Goal: Use online tool/utility: Use online tool/utility

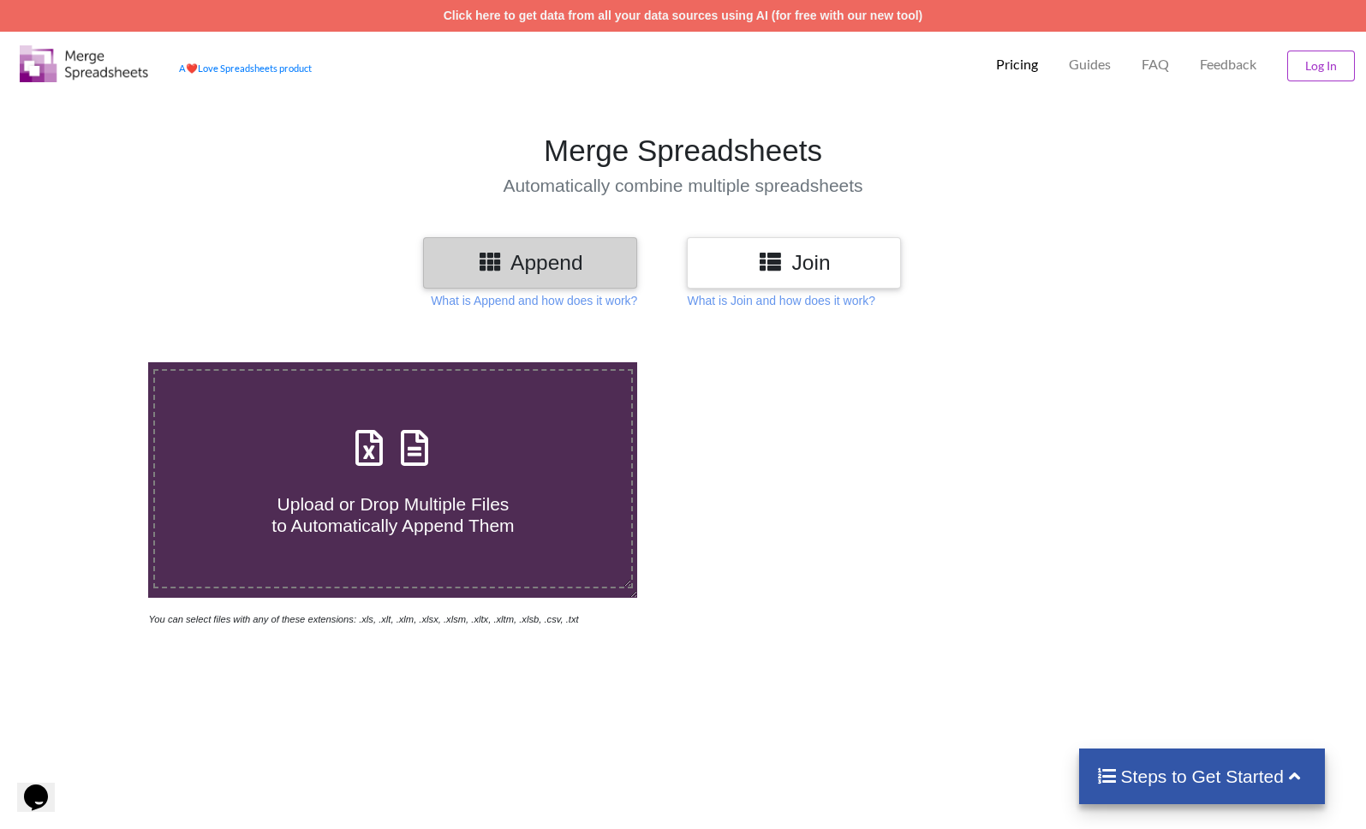
click at [838, 273] on h3 "Join" at bounding box center [794, 262] width 188 height 25
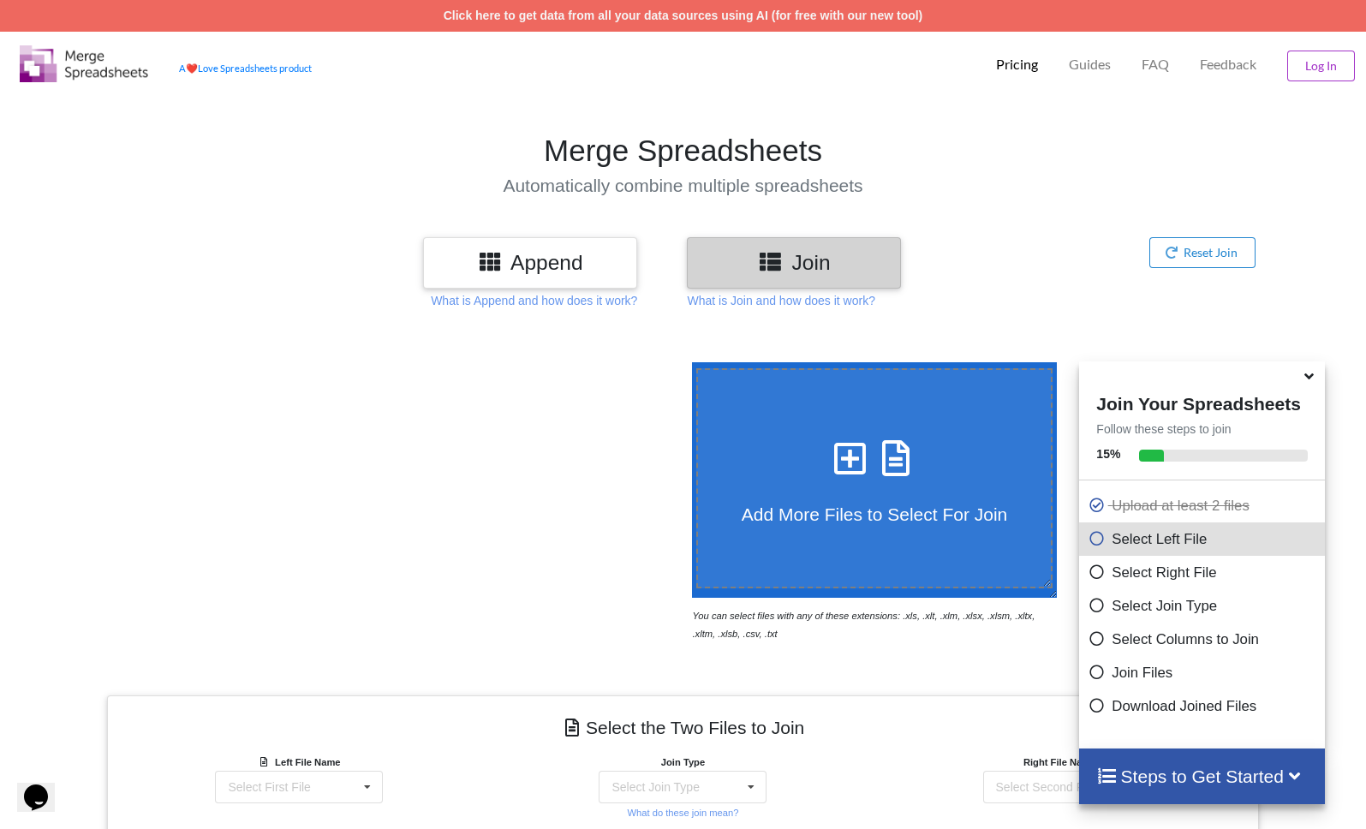
scroll to position [480, 0]
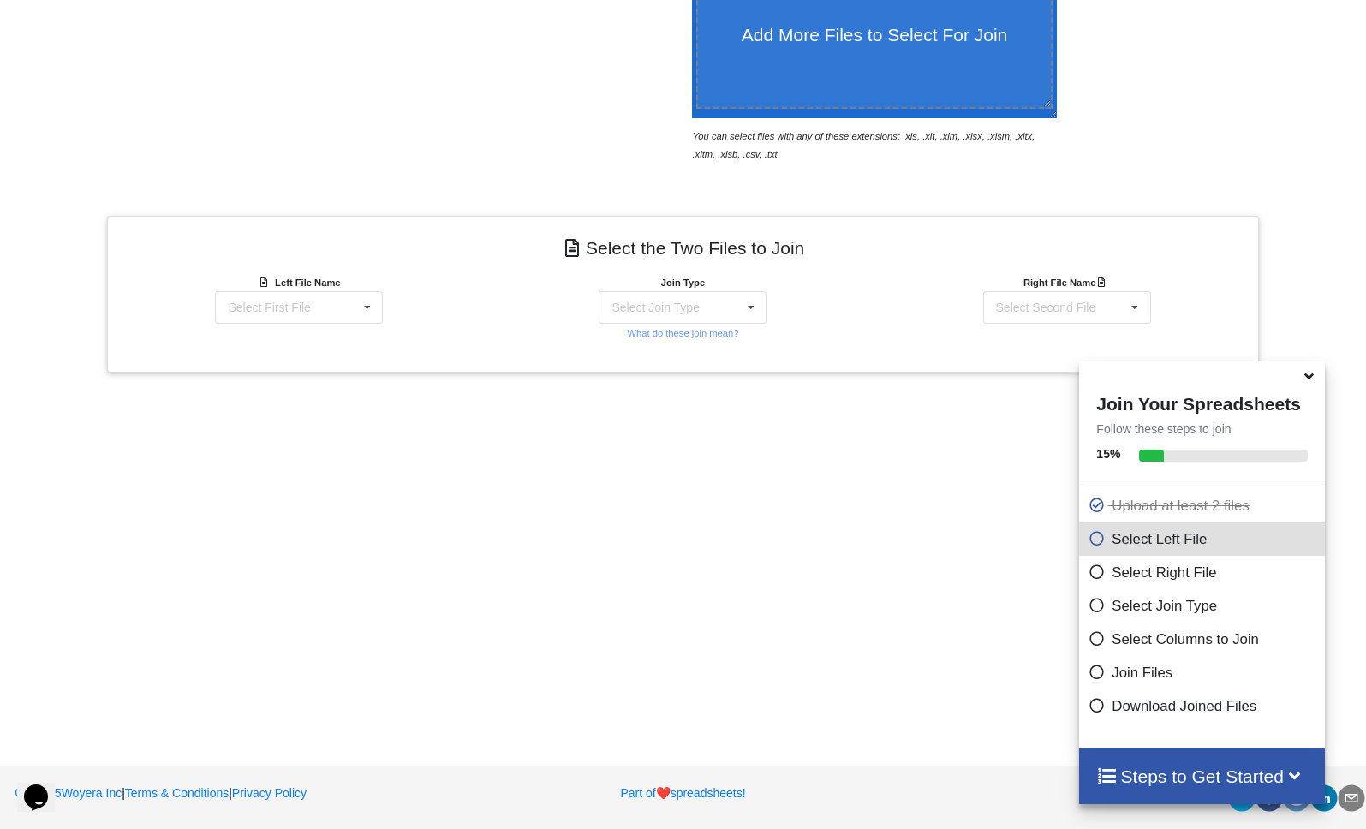
click at [1305, 381] on icon at bounding box center [1309, 373] width 18 height 15
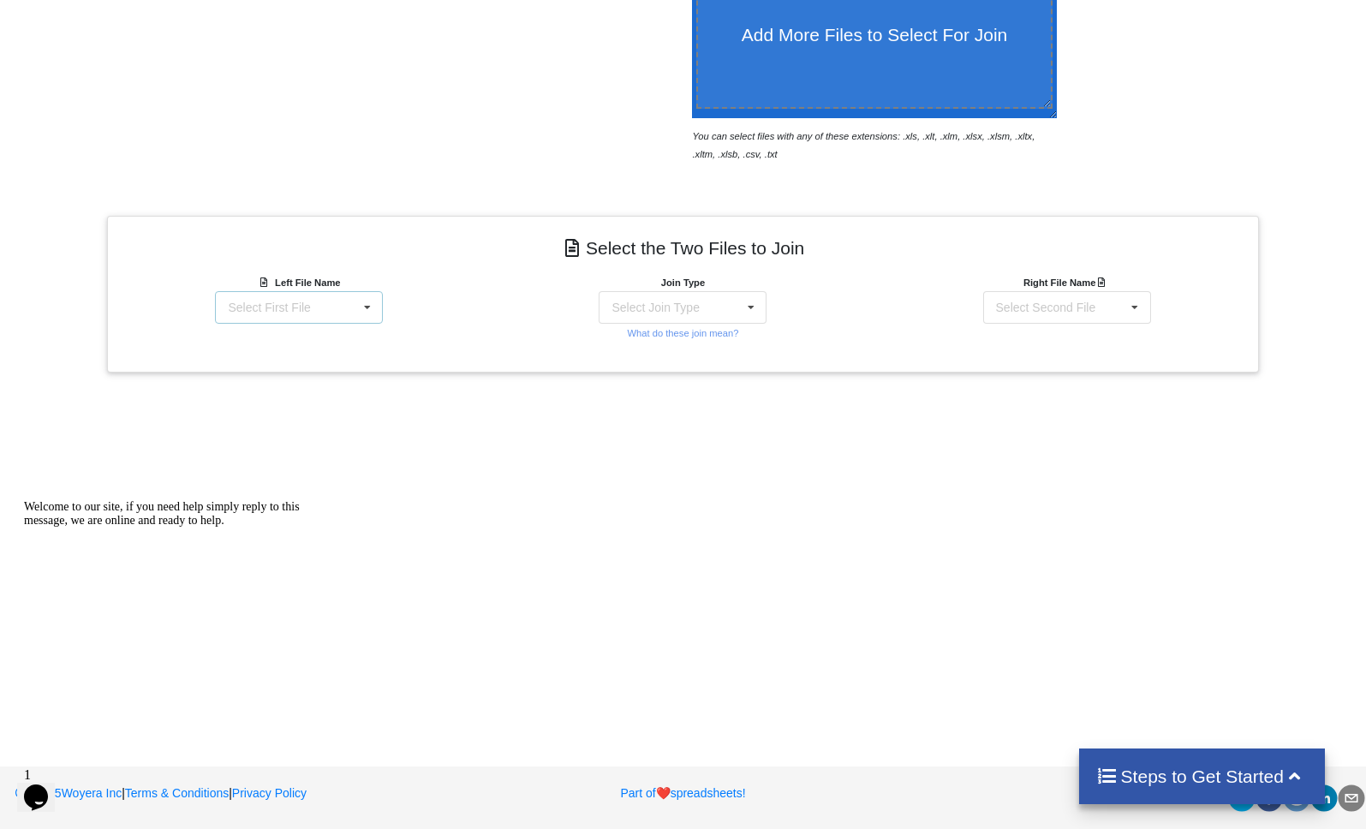
click at [319, 309] on div "Select First File matters [DATE] [DATE].csv Matter balance summary (08_28_2025)…" at bounding box center [299, 307] width 168 height 33
click at [295, 390] on span "Matter balance summary (08_28_2025).csv" at bounding box center [289, 377] width 132 height 26
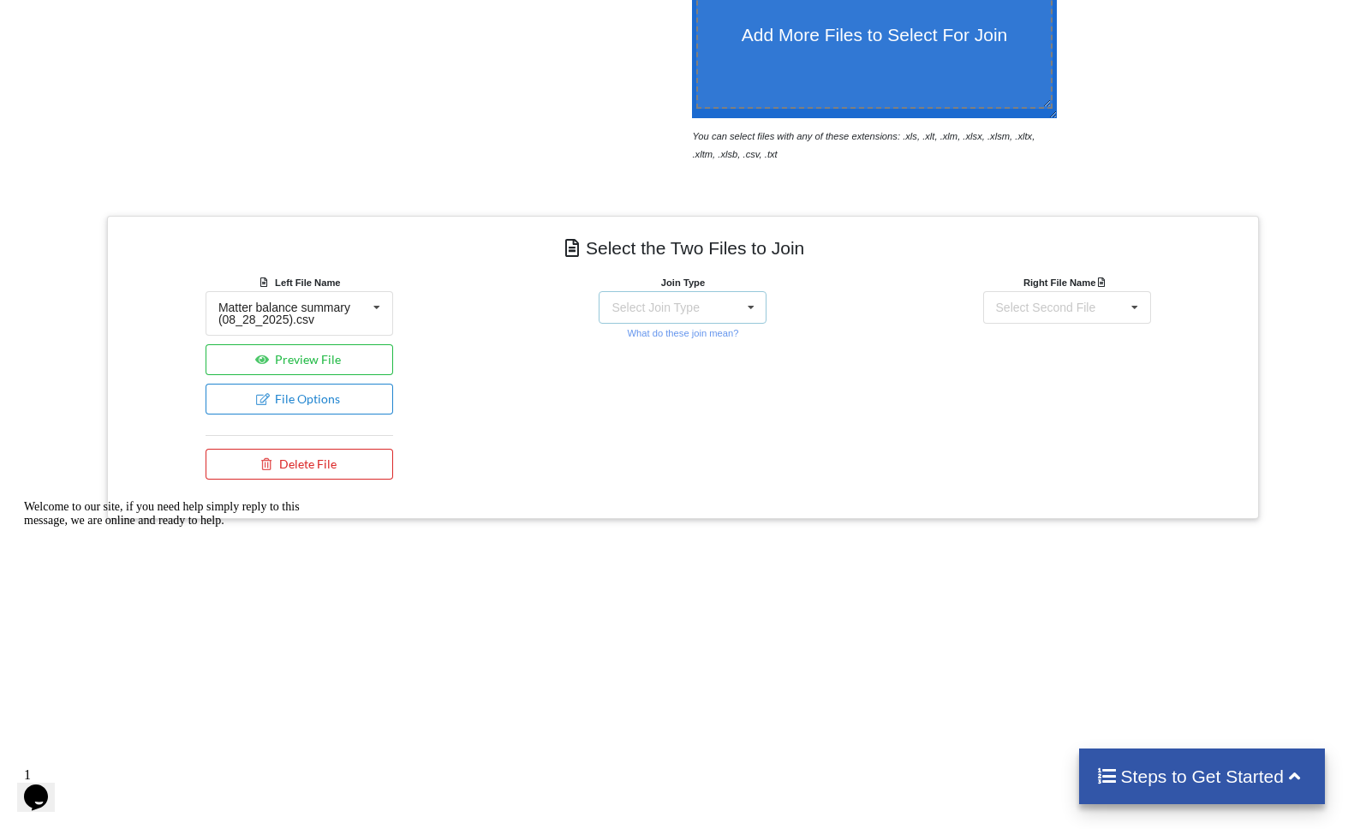
click at [666, 306] on div "Select Join Type" at bounding box center [654, 307] width 87 height 12
click at [668, 344] on span "INNER JOIN" at bounding box center [675, 351] width 68 height 14
click at [1115, 307] on div "Select Second File matters [DATE] [DATE].csv Matter balance summary (08_28_2025…" at bounding box center [1067, 307] width 168 height 33
click at [1074, 346] on span "matters [DATE] [DATE].csv" at bounding box center [1062, 339] width 144 height 14
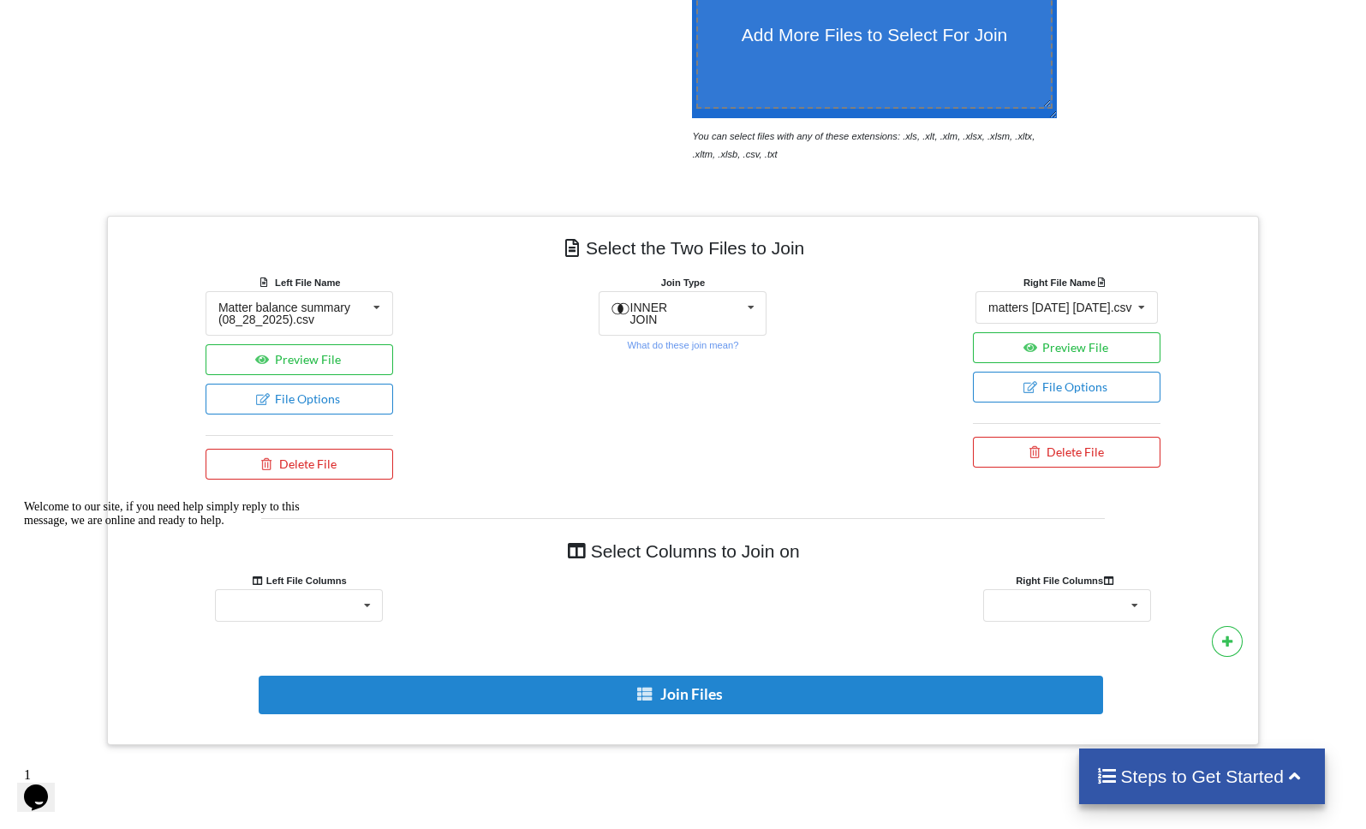
scroll to position [480, 0]
click at [369, 601] on icon at bounding box center [368, 605] width 26 height 32
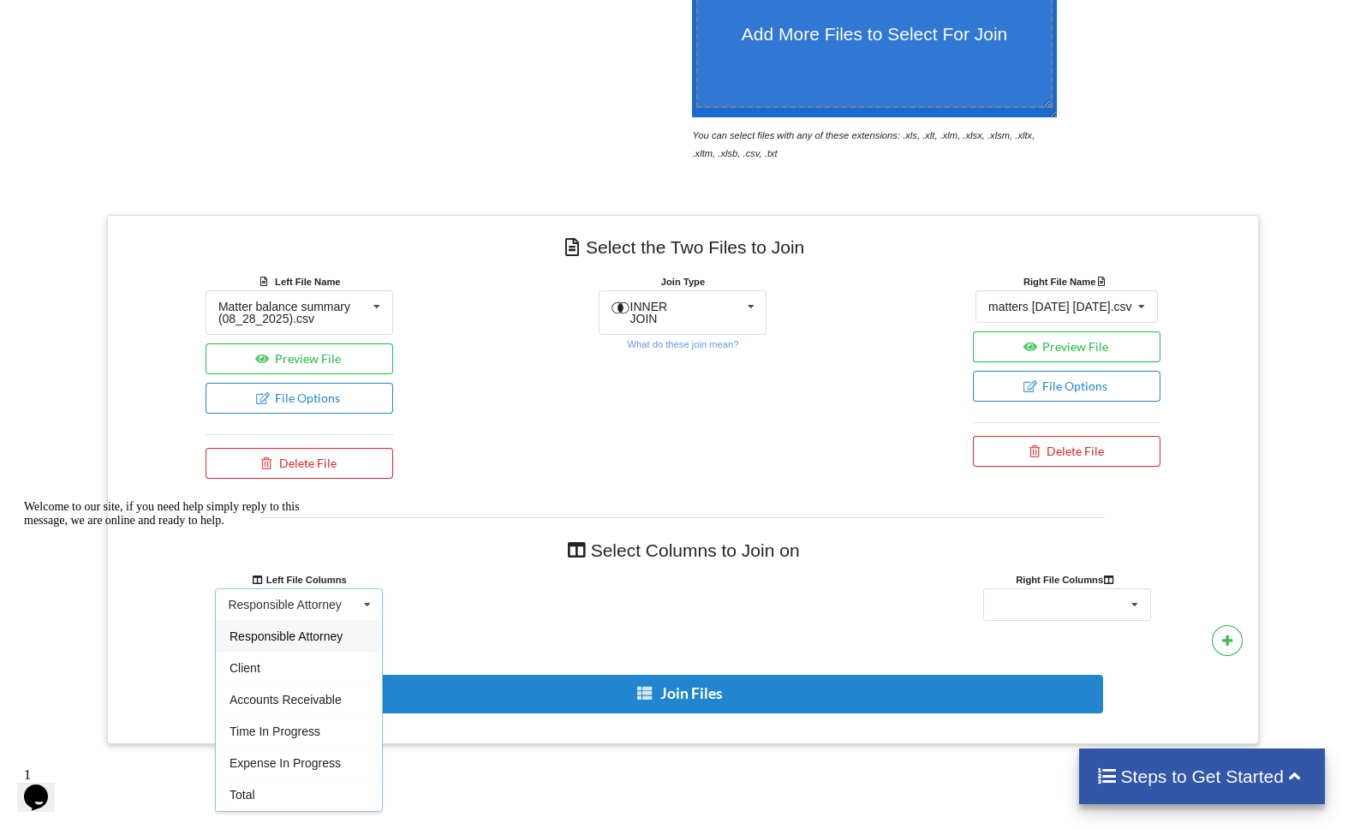
click at [57, 528] on div "Welcome to our site, if you need help simply reply to this message, we are onli…" at bounding box center [178, 513] width 308 height 27
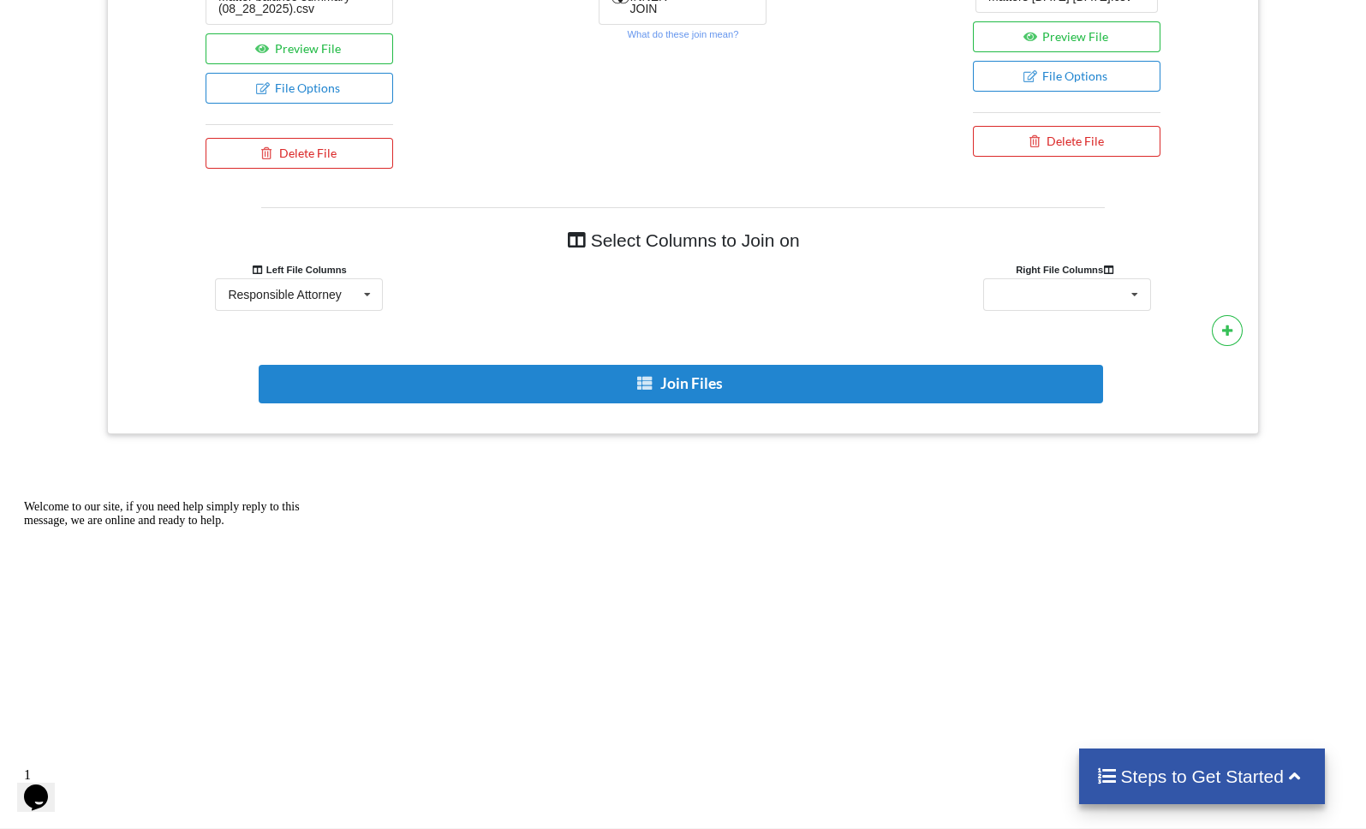
scroll to position [808, 0]
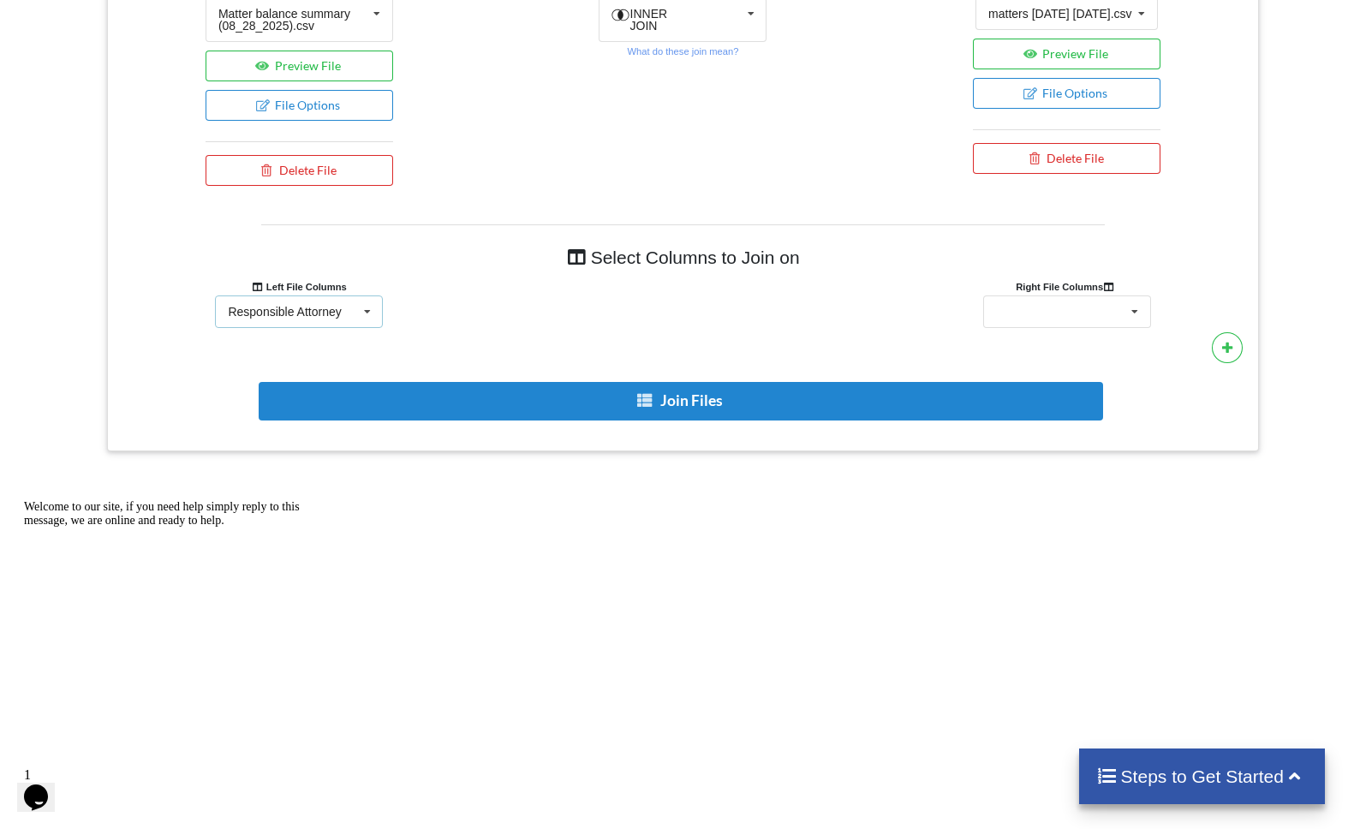
click at [341, 313] on div "Responsible Attorney" at bounding box center [284, 312] width 113 height 12
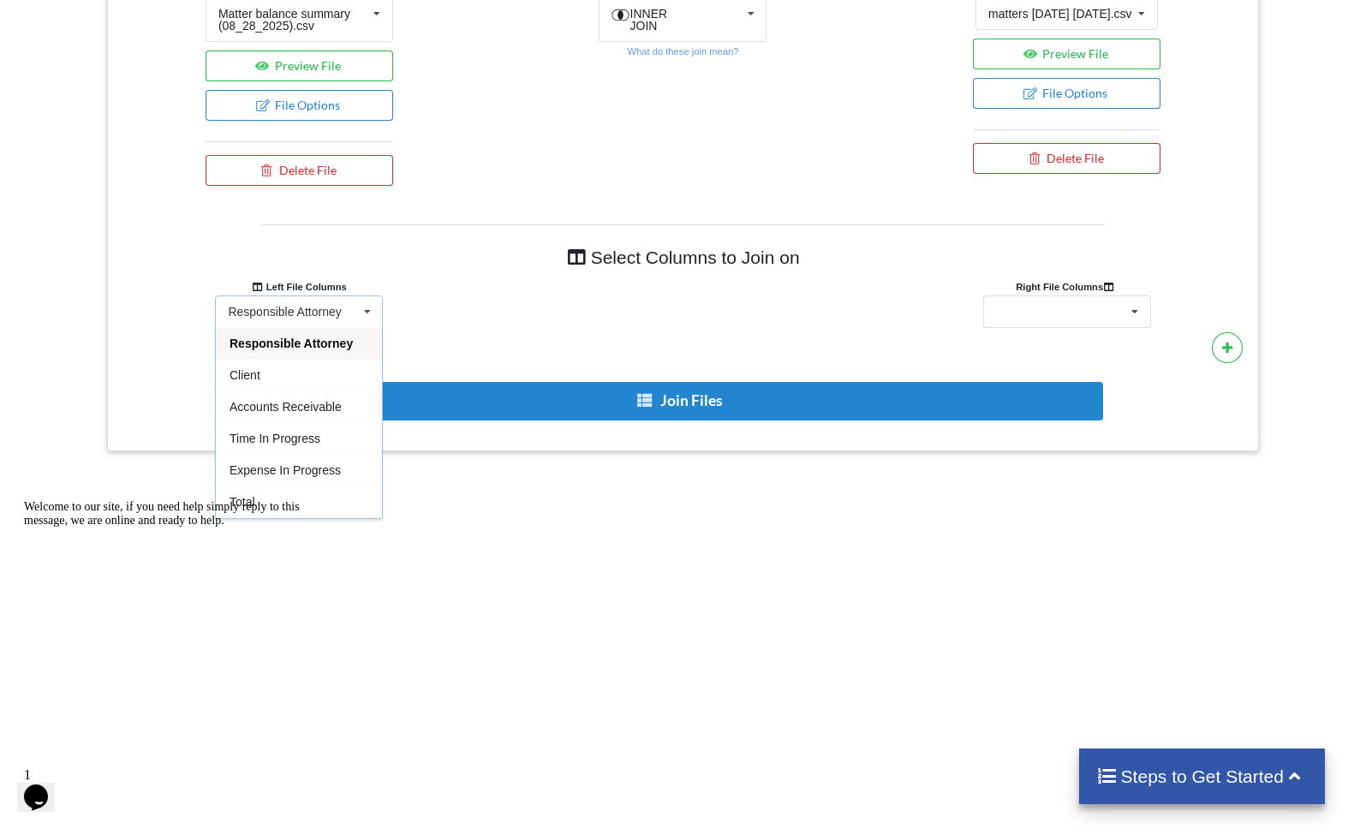
click at [288, 383] on div "Client" at bounding box center [299, 375] width 166 height 32
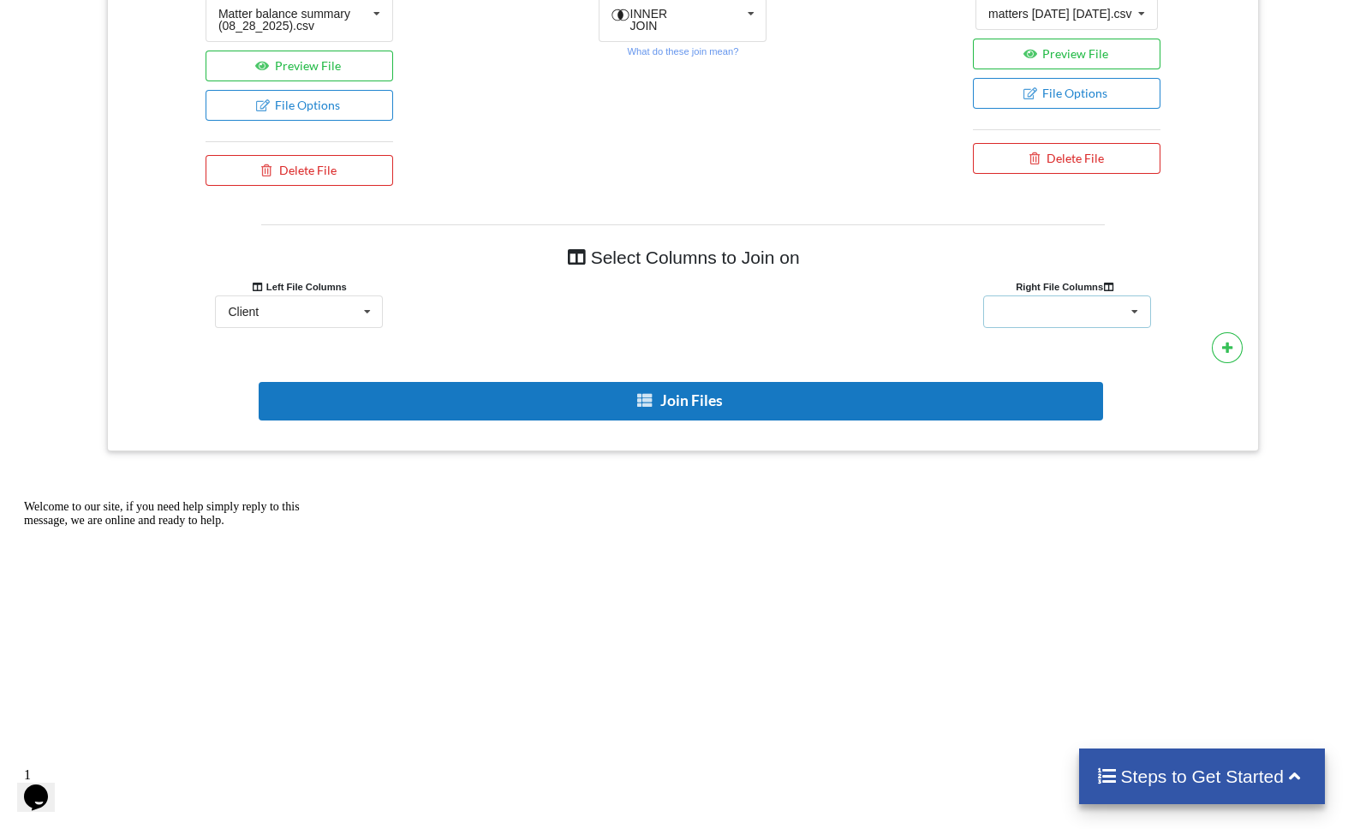
click at [1101, 309] on div "Client Name Minimum Threshold Hold/Lock Associate Attorney Assigned Paralegal" at bounding box center [1067, 311] width 168 height 33
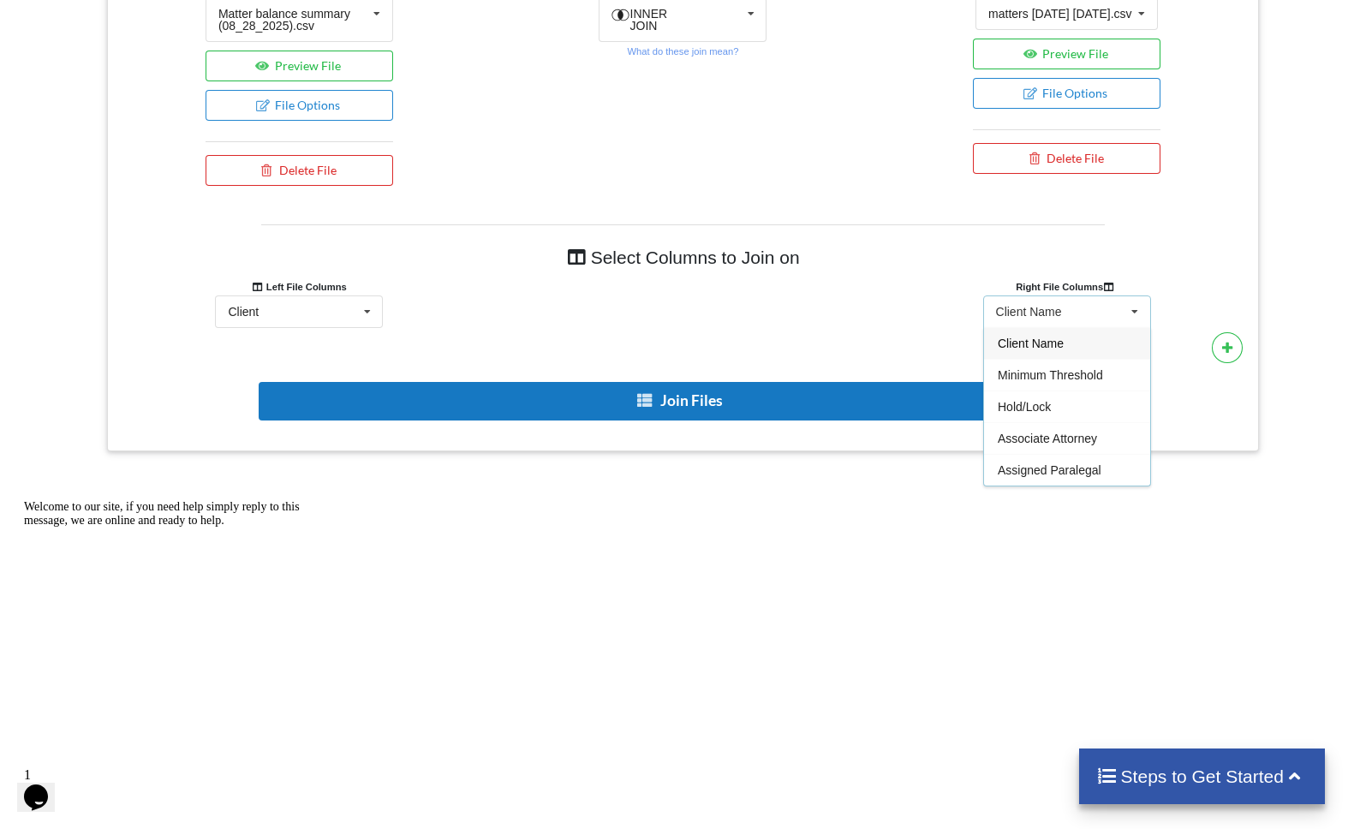
click at [1055, 349] on span "Client Name" at bounding box center [1031, 344] width 66 height 14
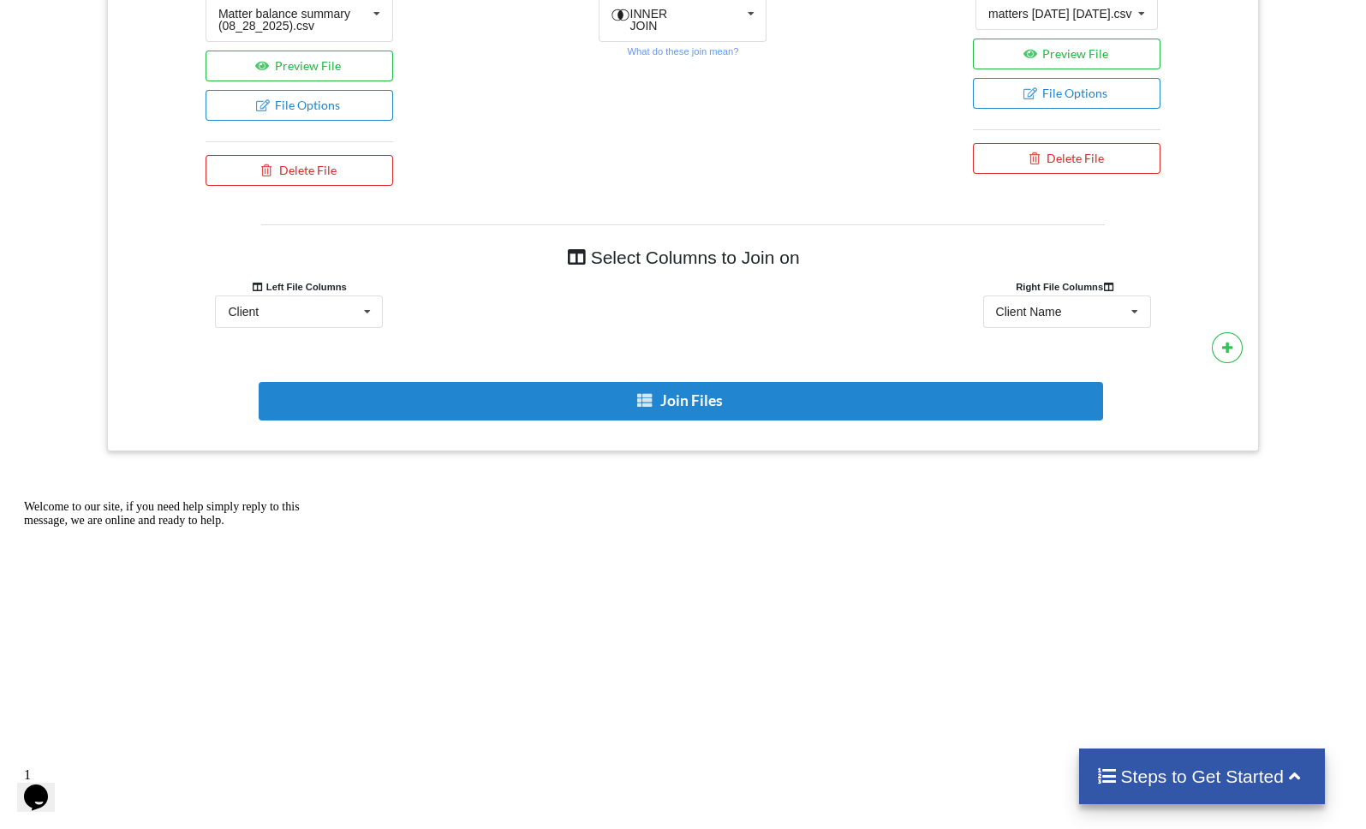
click at [697, 399] on button "Join Files" at bounding box center [681, 401] width 844 height 39
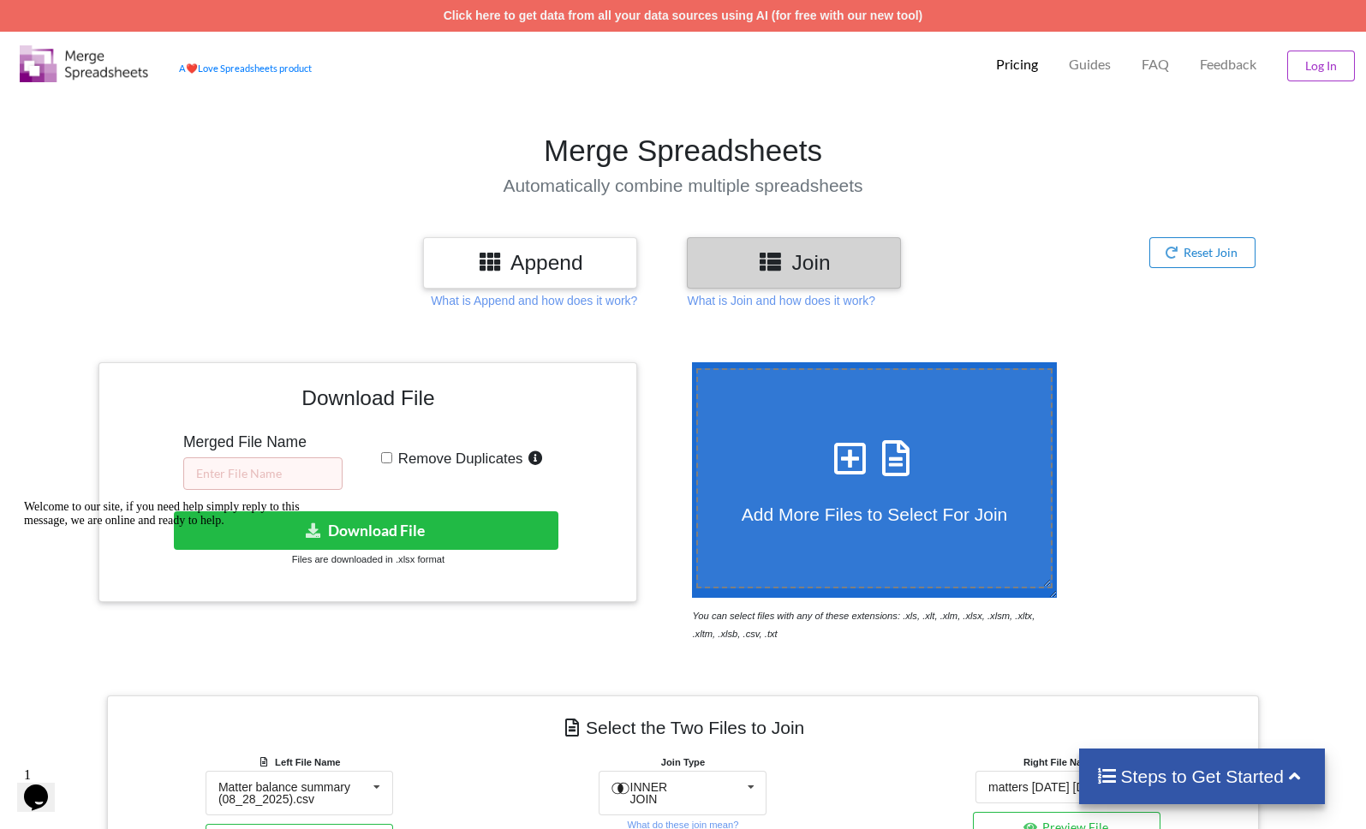
scroll to position [0, 0]
click at [259, 467] on input "text" at bounding box center [262, 473] width 159 height 33
type input "Bad cases"
click at [386, 459] on input "Remove Duplicates" at bounding box center [386, 457] width 11 height 11
checkbox input "true"
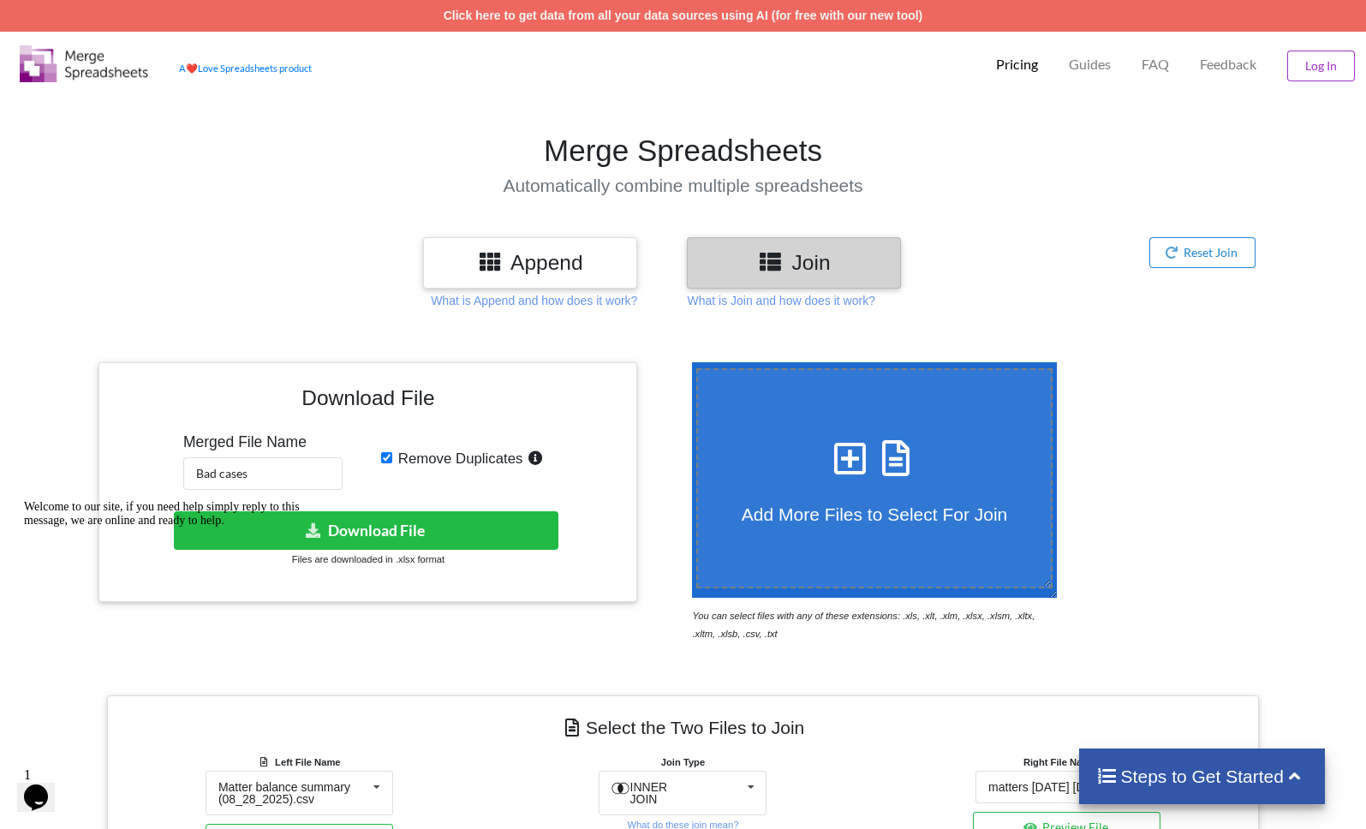
click at [411, 528] on button "Download File" at bounding box center [366, 530] width 385 height 39
